Goal: Information Seeking & Learning: Learn about a topic

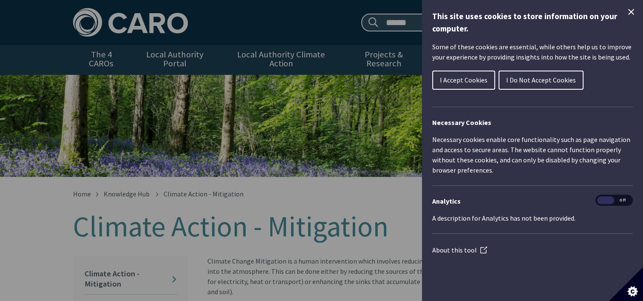
click at [631, 7] on icon "Close Cookie Control" at bounding box center [631, 12] width 10 height 10
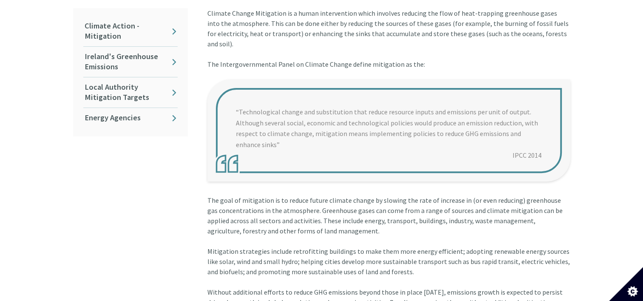
scroll to position [340, 0]
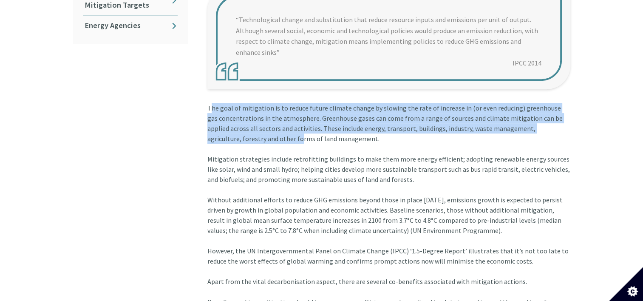
drag, startPoint x: 209, startPoint y: 90, endPoint x: 243, endPoint y: 124, distance: 47.8
drag, startPoint x: 243, startPoint y: 124, endPoint x: 221, endPoint y: 107, distance: 27.3
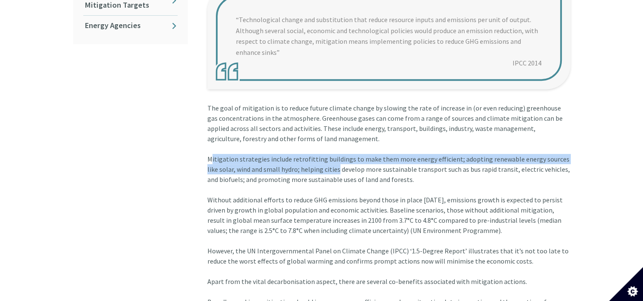
drag, startPoint x: 209, startPoint y: 139, endPoint x: 321, endPoint y: 153, distance: 113.4
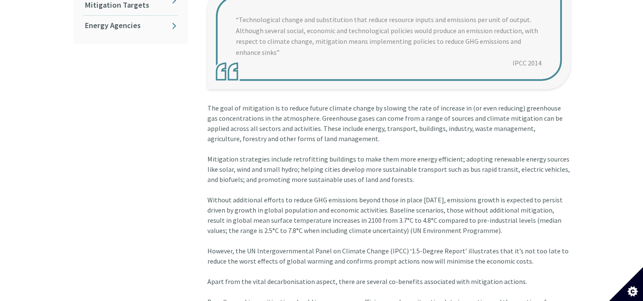
drag, startPoint x: 209, startPoint y: 139, endPoint x: 428, endPoint y: 164, distance: 220.6
copy div "Mitigation strategies include retrofitting buildings to make them more energy e…"
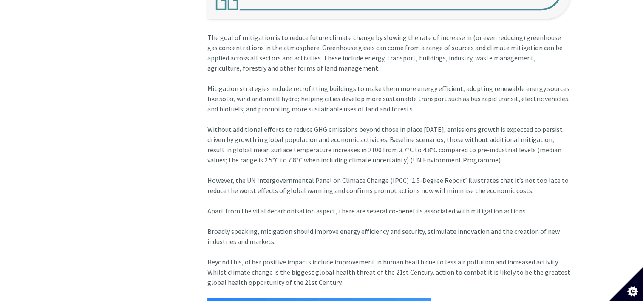
scroll to position [297, 0]
